Goal: Task Accomplishment & Management: Complete application form

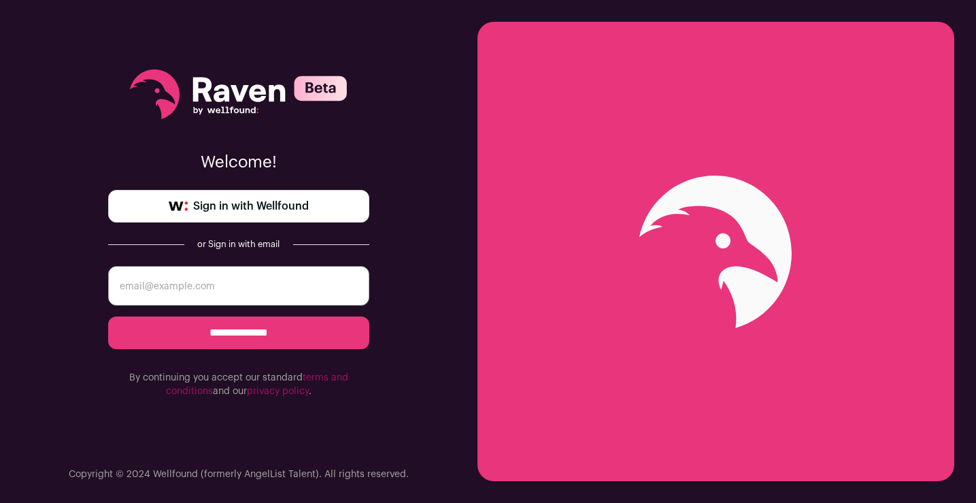
click at [267, 191] on link "Sign in with Wellfound" at bounding box center [238, 206] width 261 height 33
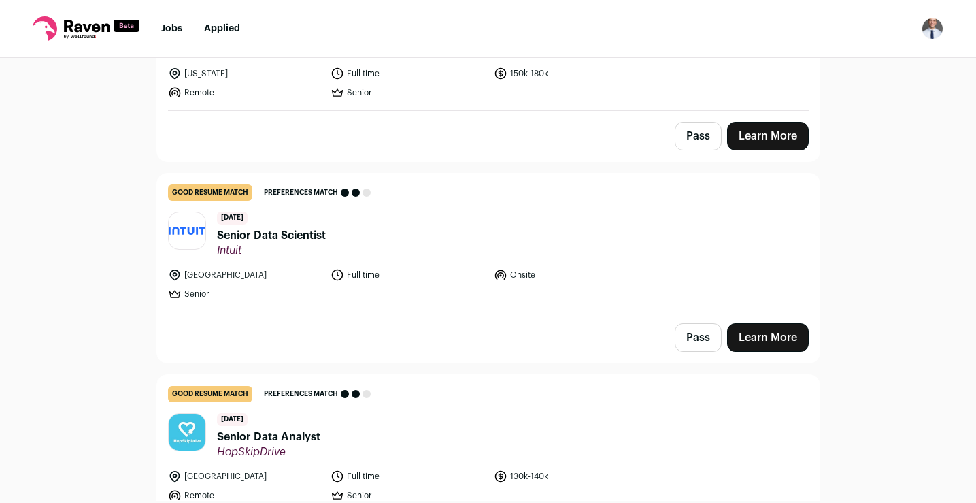
scroll to position [1243, 0]
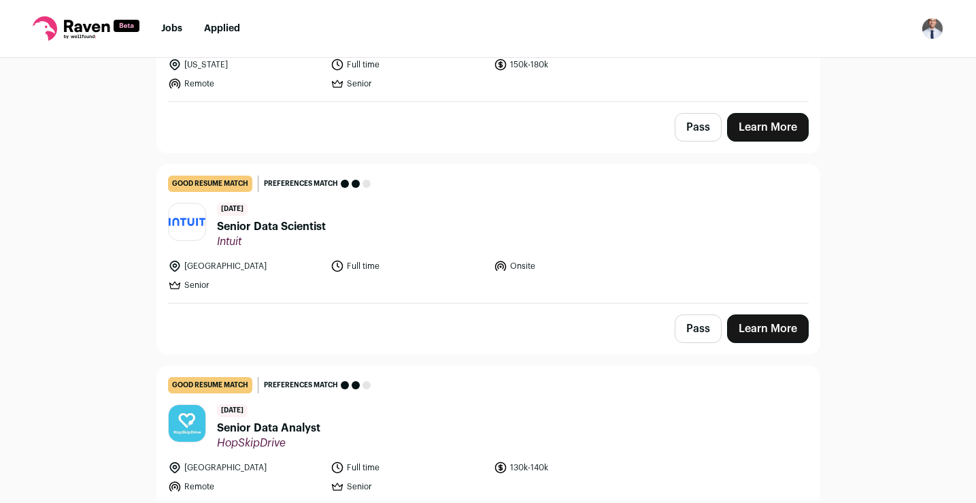
click at [244, 227] on span "Senior Data Scientist" at bounding box center [271, 226] width 109 height 16
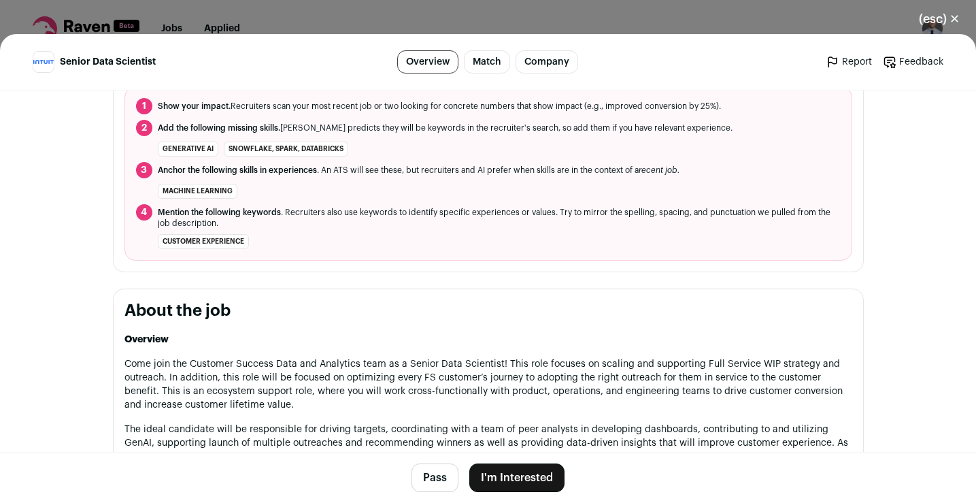
scroll to position [850, 0]
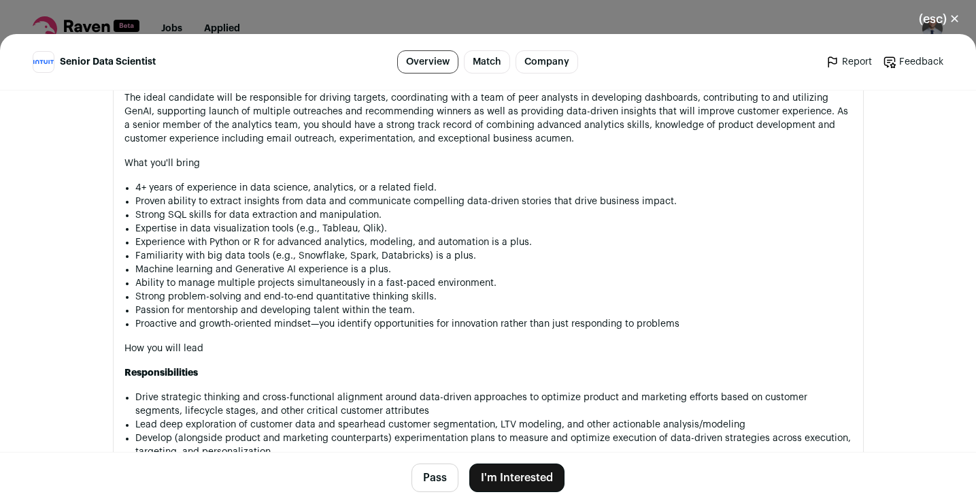
click at [501, 476] on button "I'm Interested" at bounding box center [516, 477] width 95 height 29
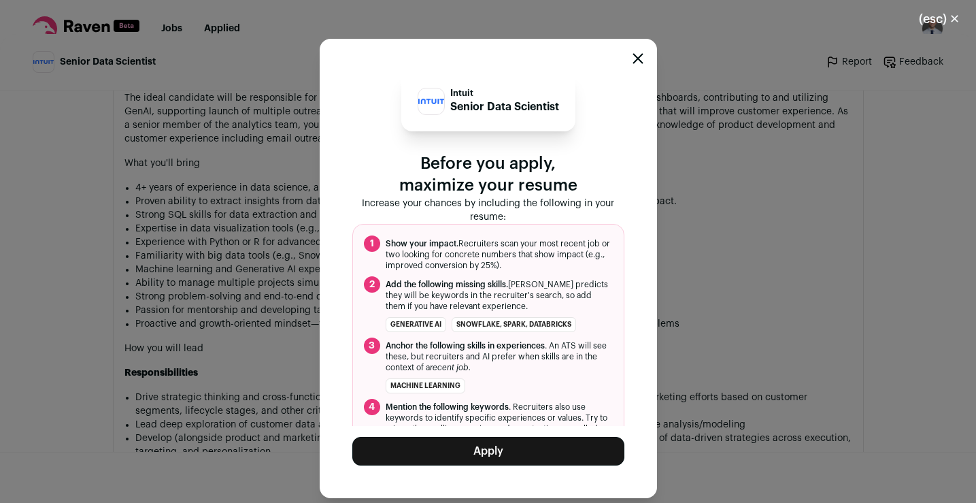
click at [497, 448] on button "Apply" at bounding box center [488, 451] width 272 height 29
